Goal: Find specific page/section: Find specific page/section

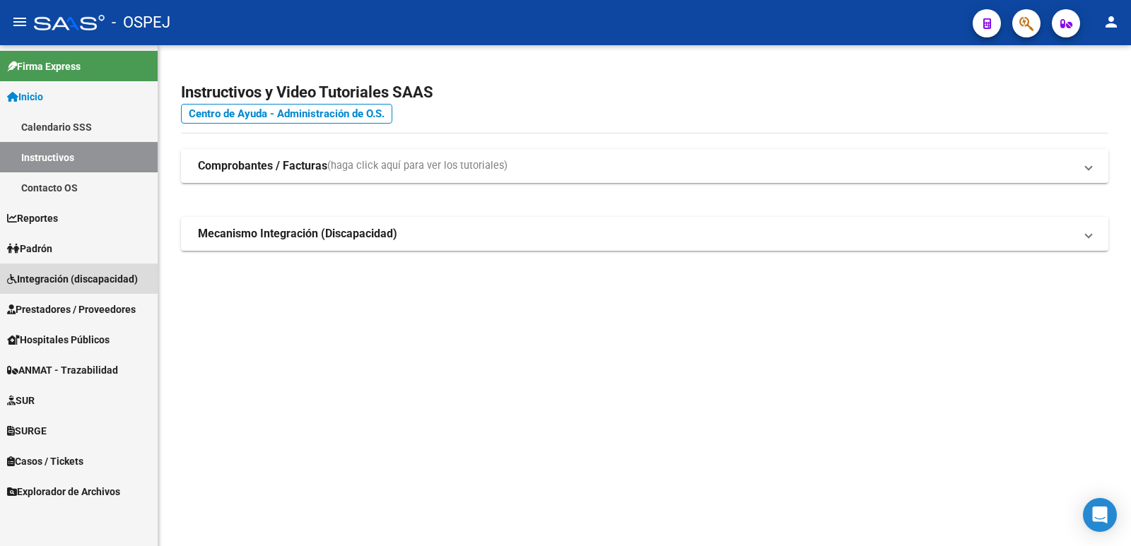
click at [47, 274] on span "Integración (discapacidad)" at bounding box center [72, 279] width 131 height 16
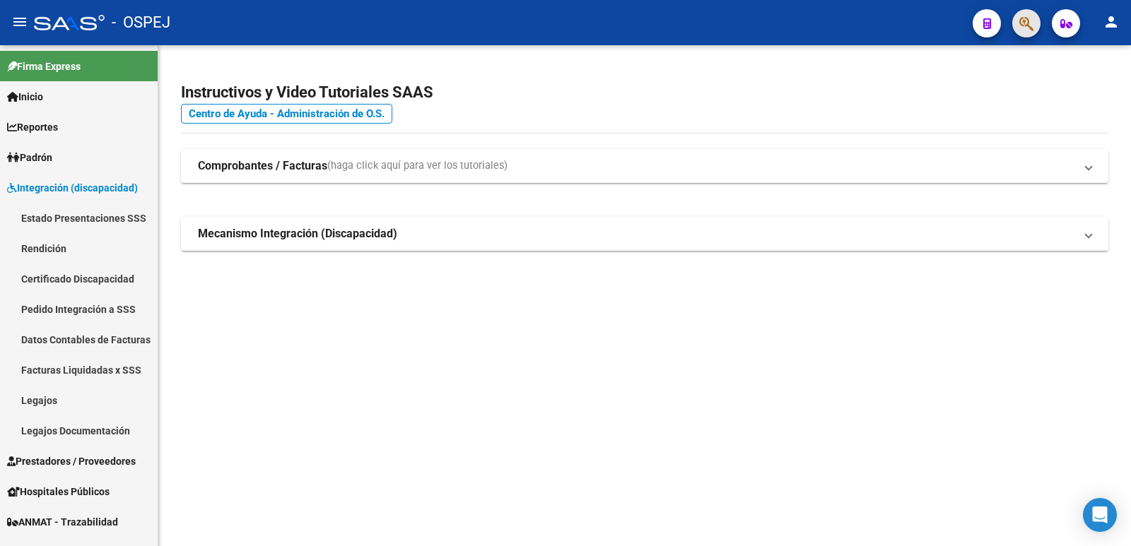
click at [1022, 34] on span "button" at bounding box center [1026, 23] width 14 height 29
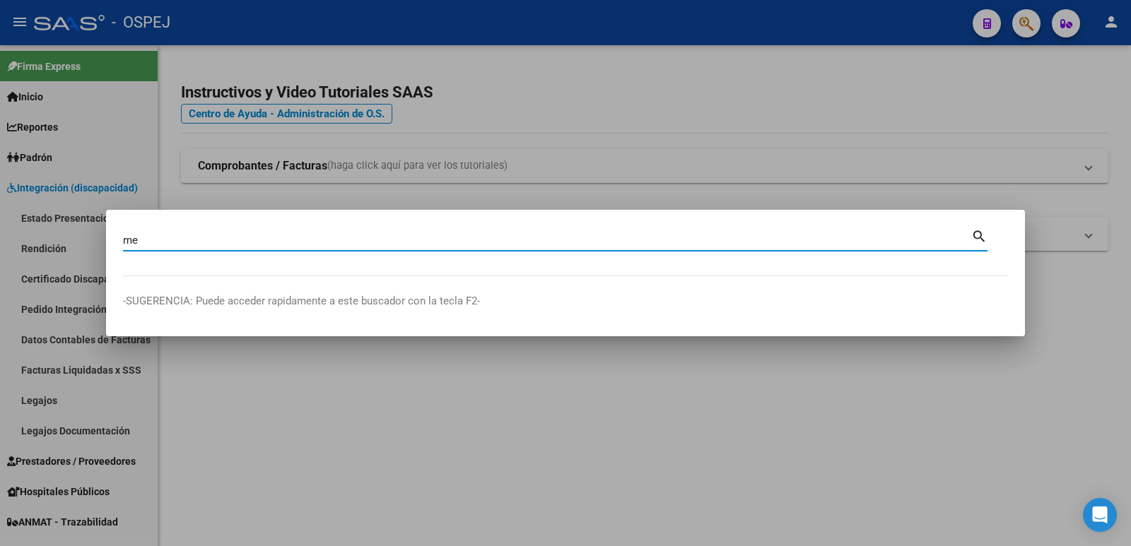
type input "m"
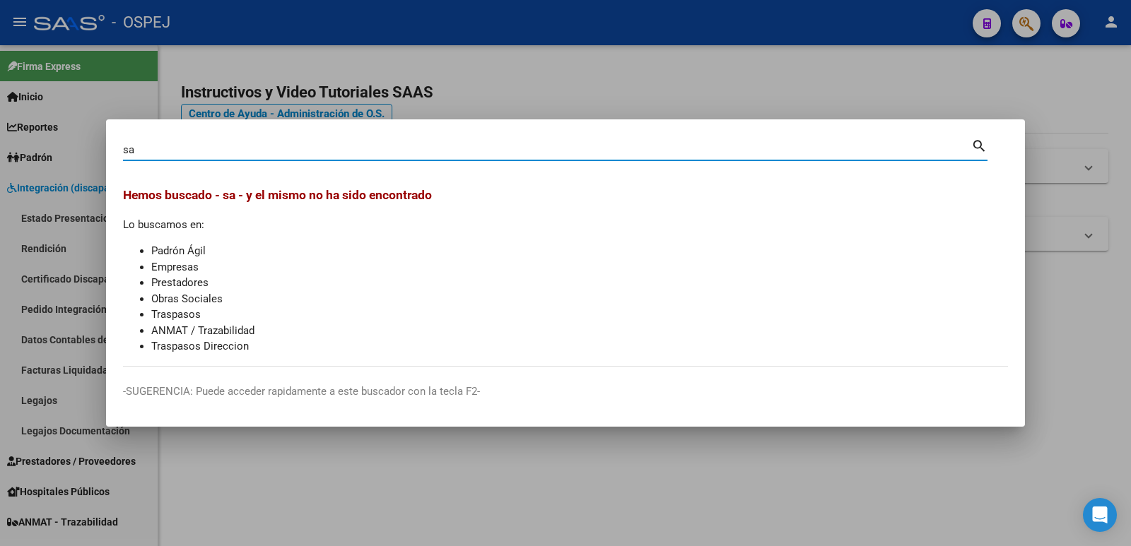
type input "s"
type input "23026571"
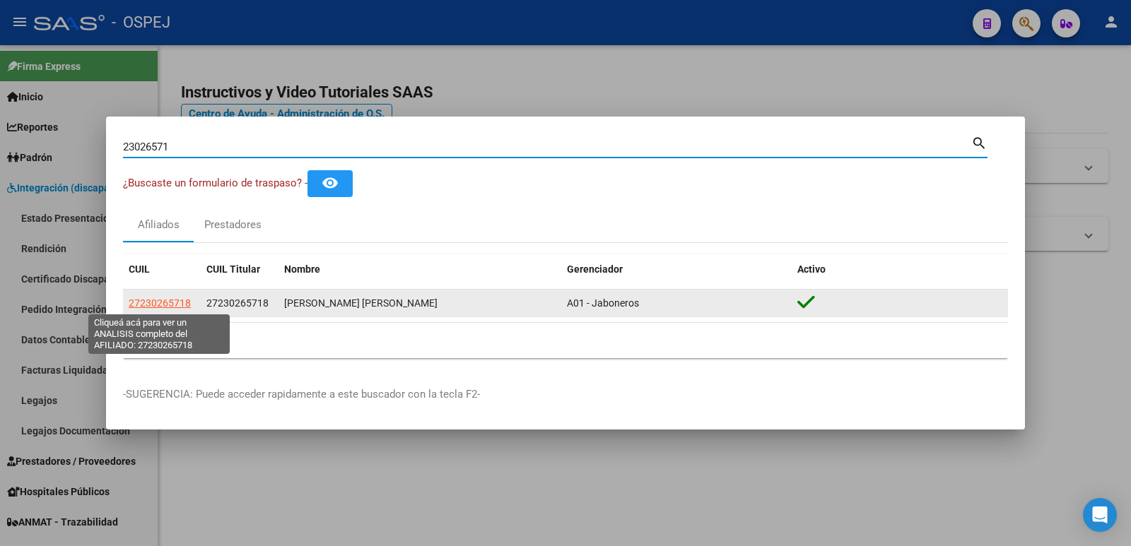
click at [177, 305] on span "27230265718" at bounding box center [160, 303] width 62 height 11
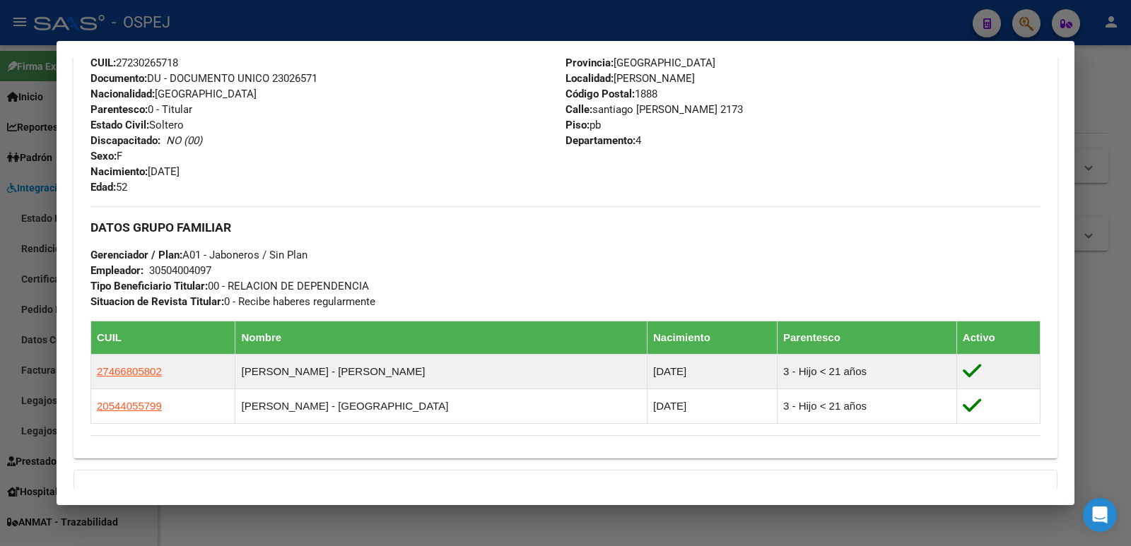
scroll to position [495, 0]
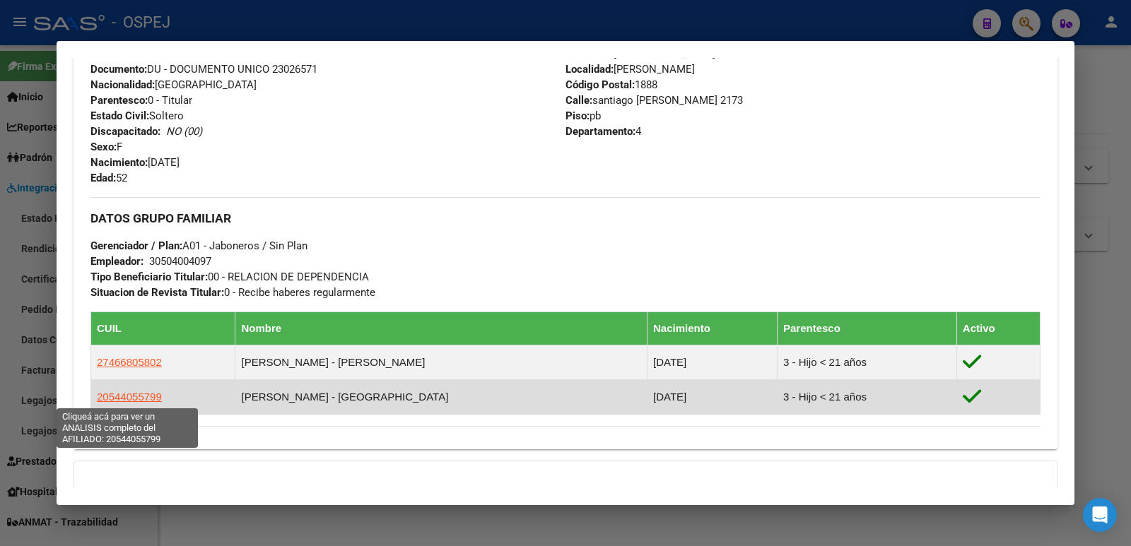
click at [133, 399] on span "20544055799" at bounding box center [129, 397] width 65 height 12
type textarea "20544055799"
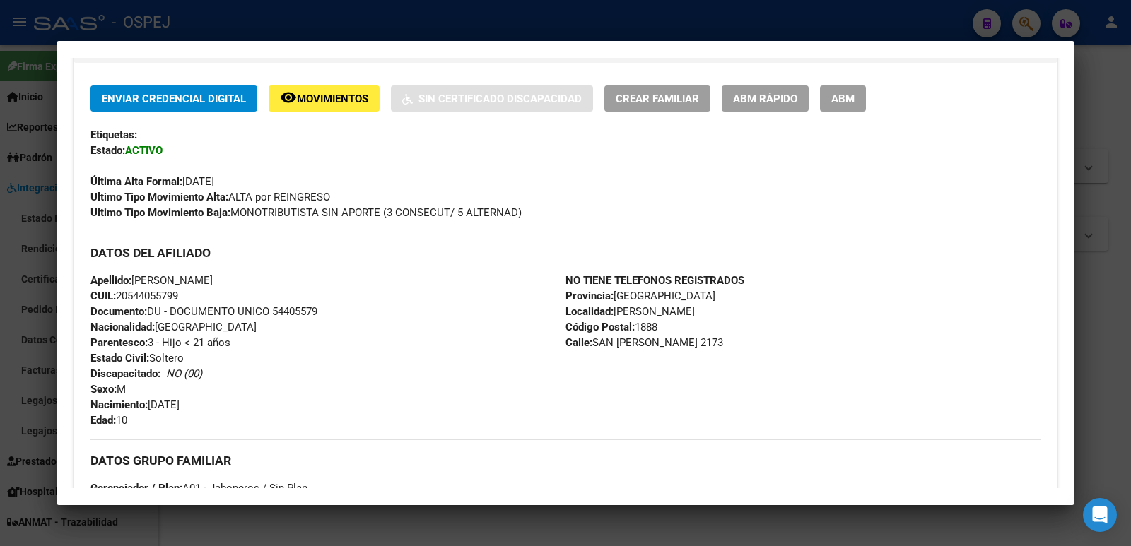
scroll to position [353, 0]
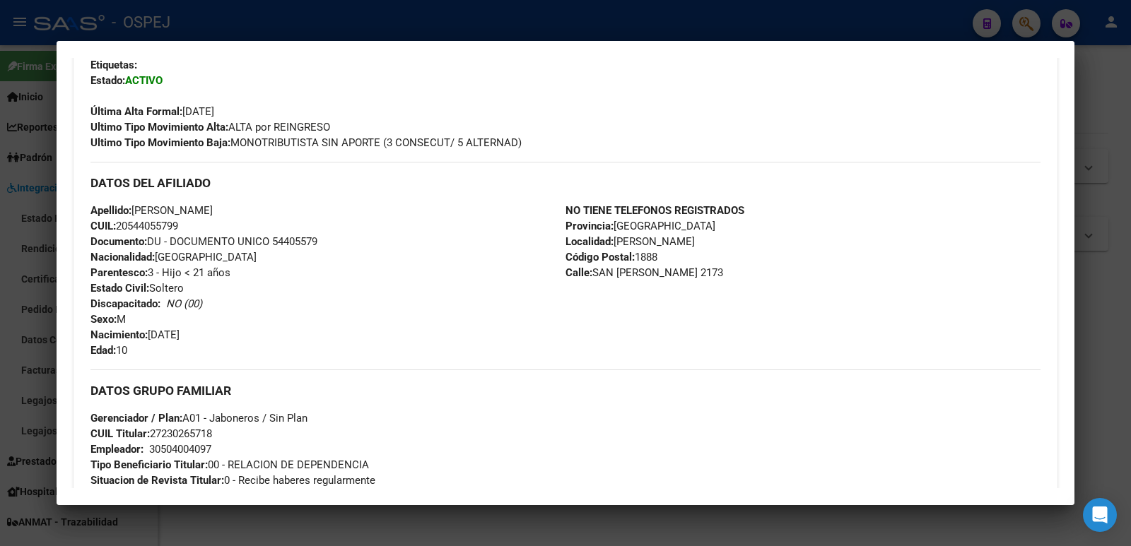
click at [264, 16] on div at bounding box center [565, 273] width 1131 height 546
